Goal: Transaction & Acquisition: Purchase product/service

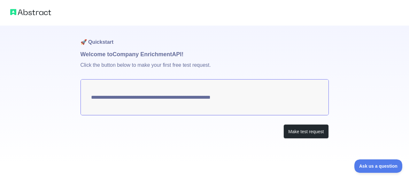
click at [262, 97] on textarea "**********" at bounding box center [204, 97] width 248 height 36
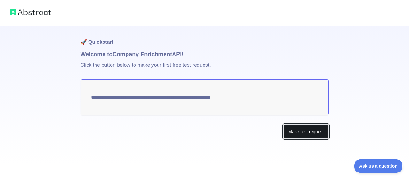
click at [306, 132] on button "Make test request" at bounding box center [305, 131] width 45 height 14
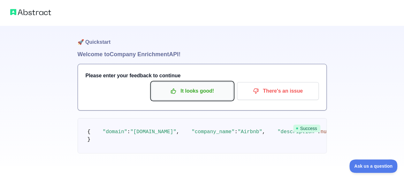
click at [202, 94] on p "It looks good!" at bounding box center [192, 91] width 72 height 11
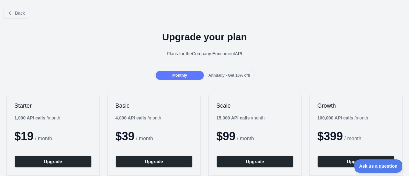
click at [225, 73] on span "Annually - Get 10% off!" at bounding box center [229, 75] width 42 height 4
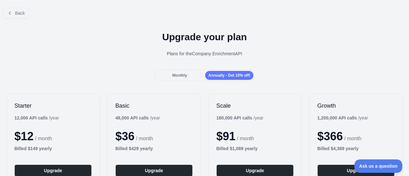
click at [180, 77] on span "Monthly" at bounding box center [179, 75] width 15 height 4
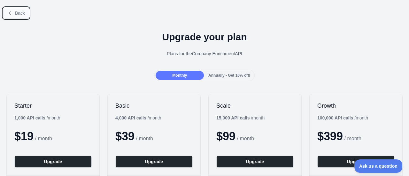
click at [18, 17] on button "Back" at bounding box center [16, 13] width 26 height 11
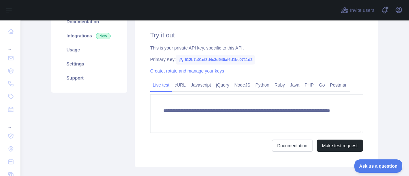
scroll to position [89, 0]
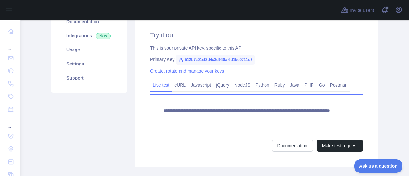
drag, startPoint x: 301, startPoint y: 118, endPoint x: 147, endPoint y: 101, distance: 154.7
click at [150, 101] on textarea "**********" at bounding box center [256, 113] width 213 height 39
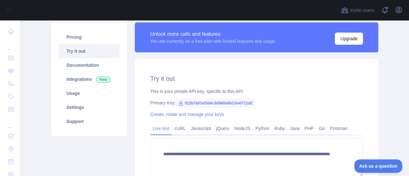
click at [235, 81] on h2 "Try it out" at bounding box center [256, 78] width 213 height 9
click at [82, 83] on link "Integrations New" at bounding box center [89, 79] width 61 height 14
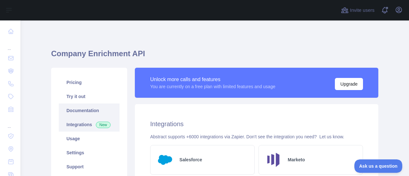
click at [89, 107] on link "Documentation" at bounding box center [89, 110] width 61 height 14
